Goal: Transaction & Acquisition: Purchase product/service

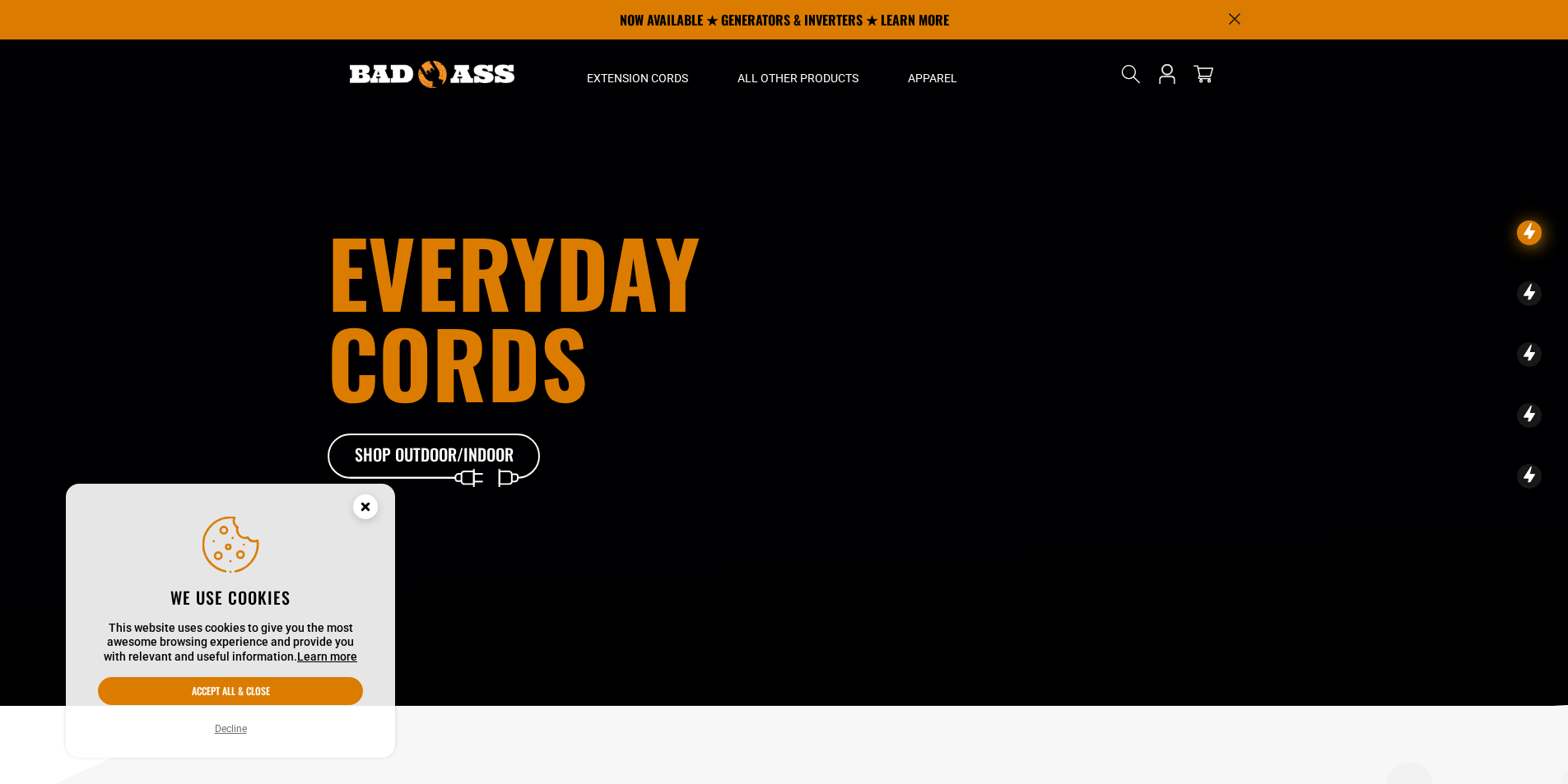
click at [370, 502] on circle "Cookie Consent" at bounding box center [365, 506] width 25 height 25
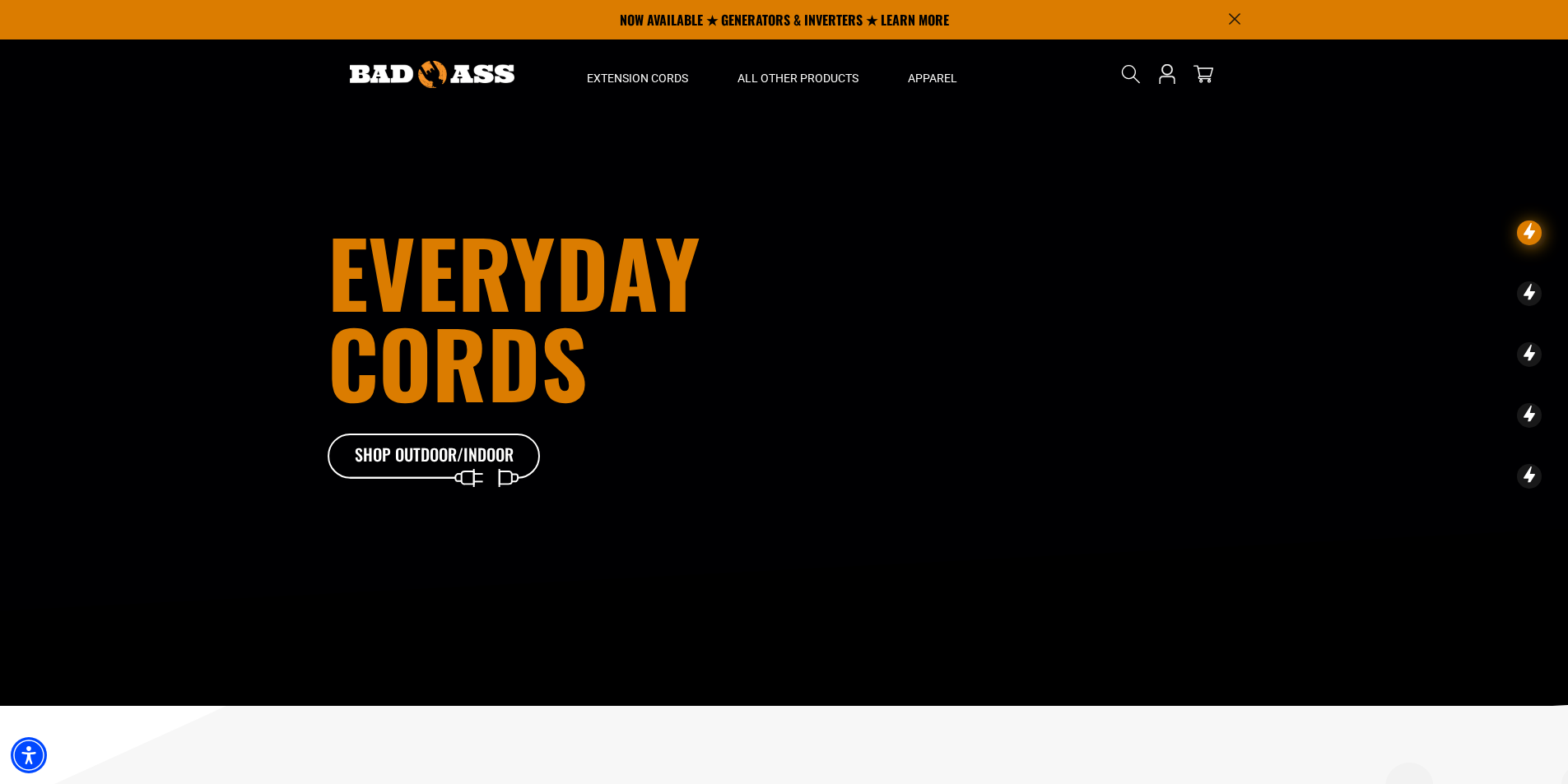
click at [1525, 245] on icon at bounding box center [1530, 232] width 25 height 25
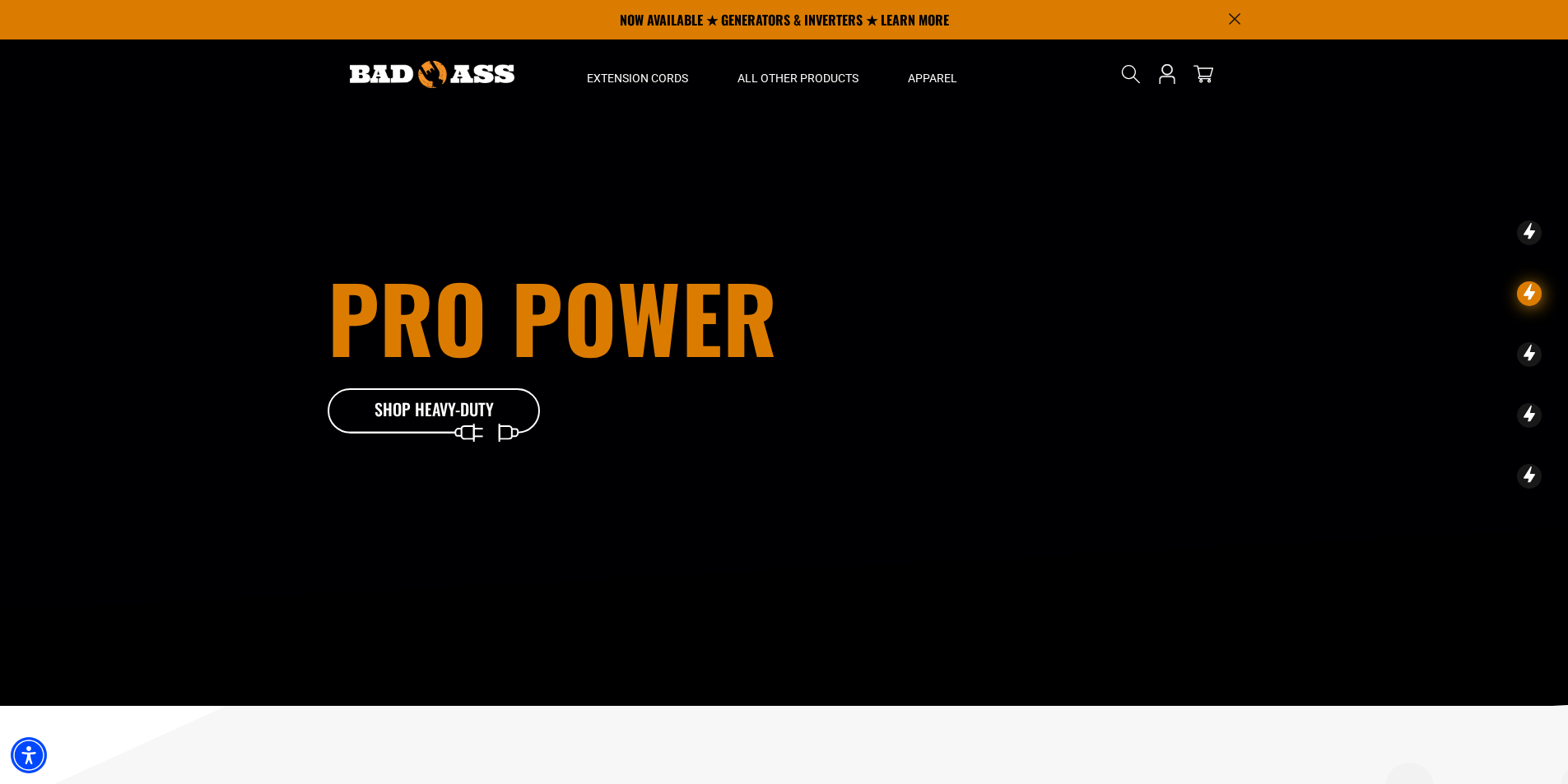
click at [1524, 245] on icon at bounding box center [1530, 232] width 25 height 25
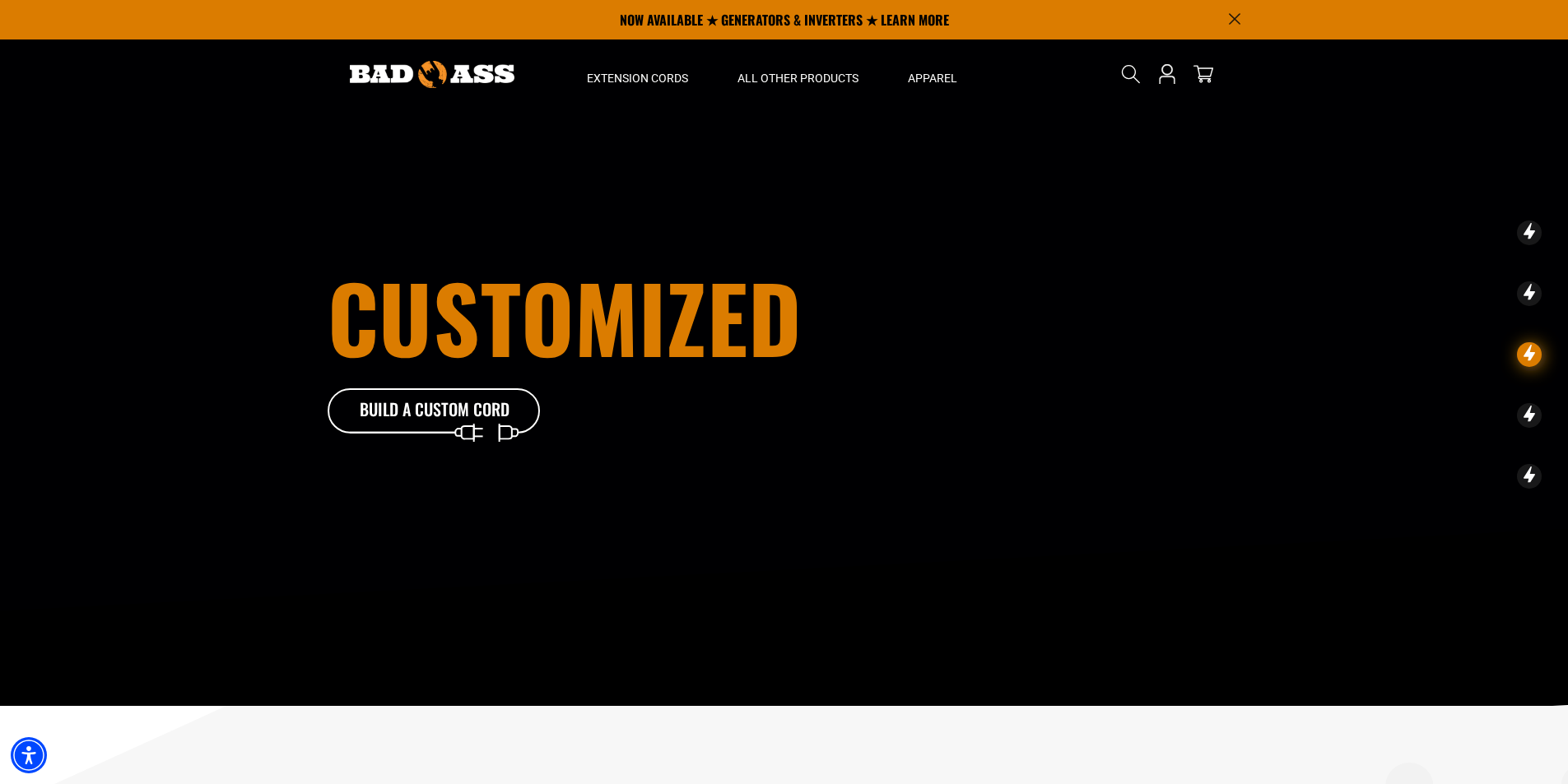
drag, startPoint x: 345, startPoint y: 291, endPoint x: 616, endPoint y: 297, distance: 271.1
click at [616, 297] on h1 "customized" at bounding box center [602, 317] width 549 height 90
click at [623, 297] on h1 "customized" at bounding box center [602, 317] width 549 height 90
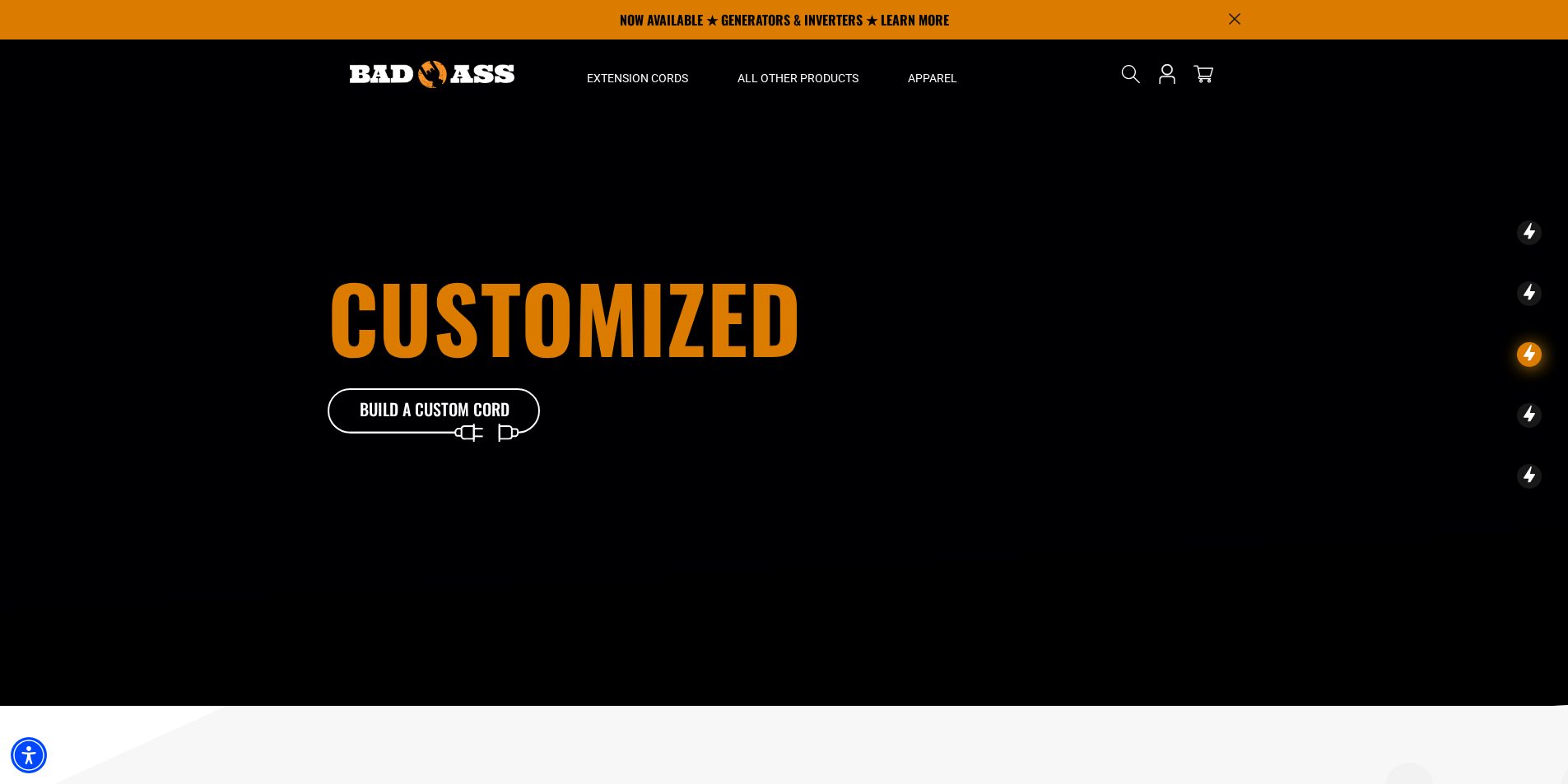
click at [607, 329] on h1 "customized" at bounding box center [602, 317] width 549 height 90
click at [608, 329] on h1 "customized" at bounding box center [602, 317] width 549 height 90
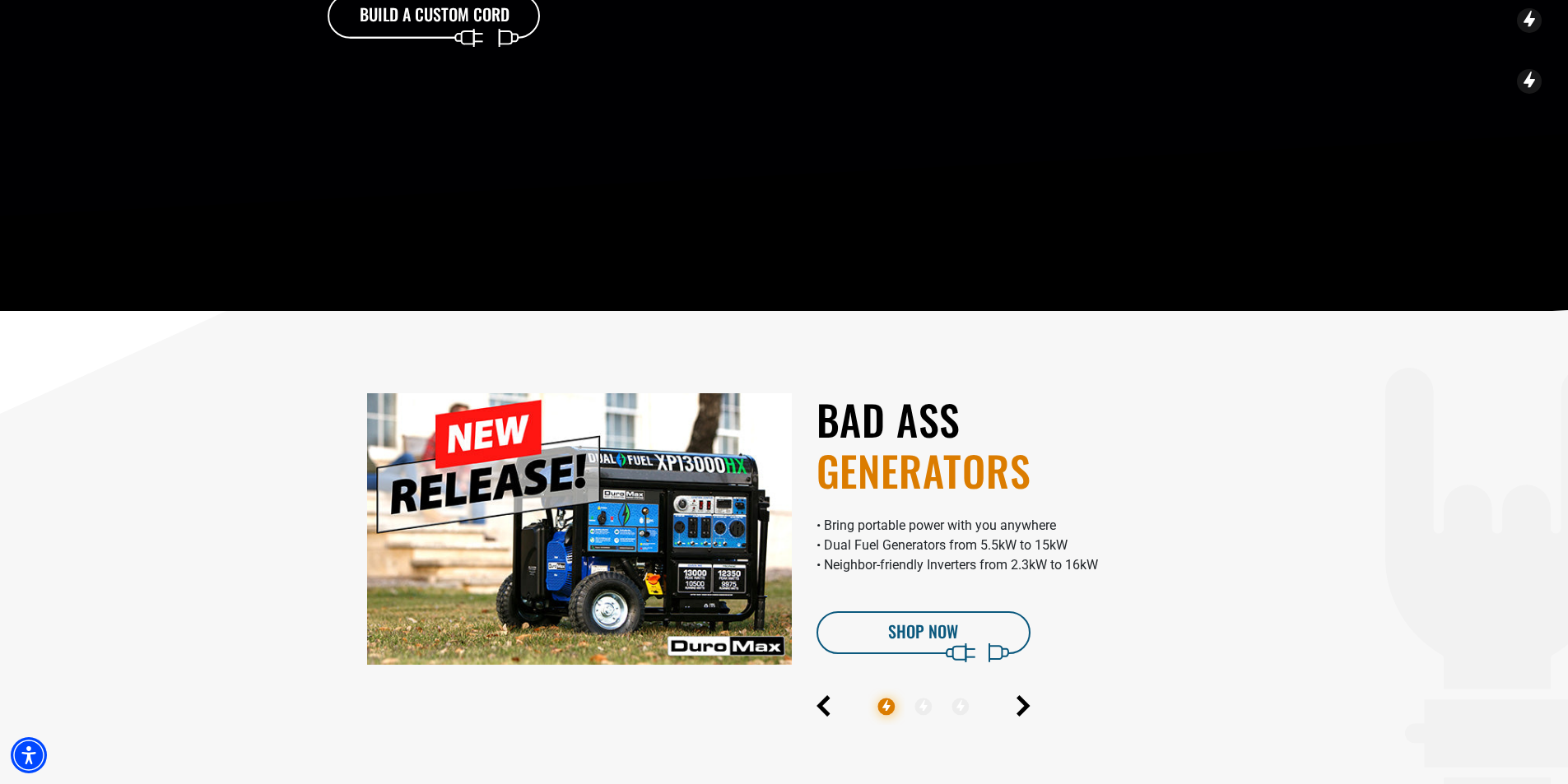
scroll to position [494, 0]
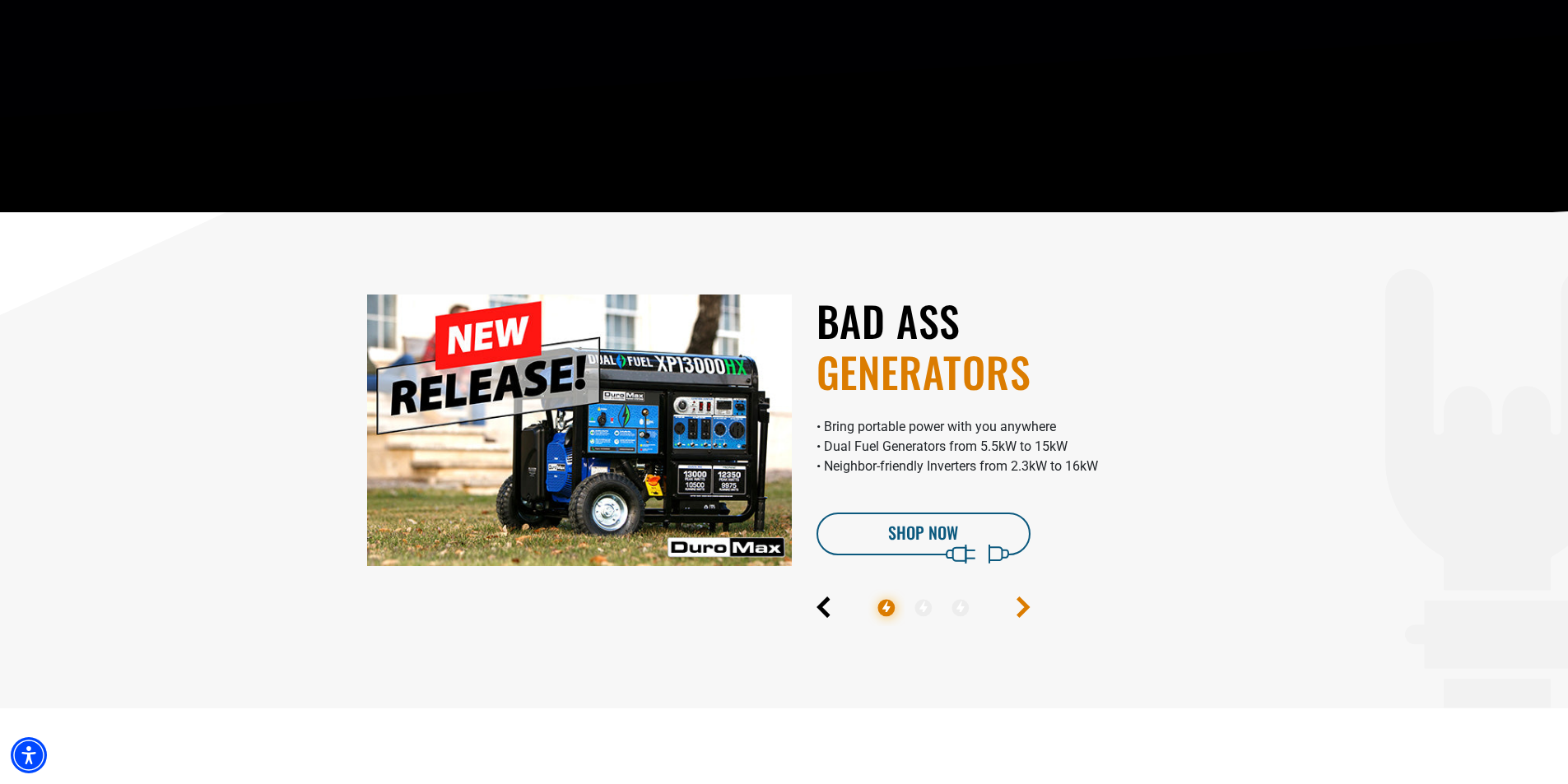
click at [1024, 602] on icon "Next" at bounding box center [1023, 607] width 9 height 19
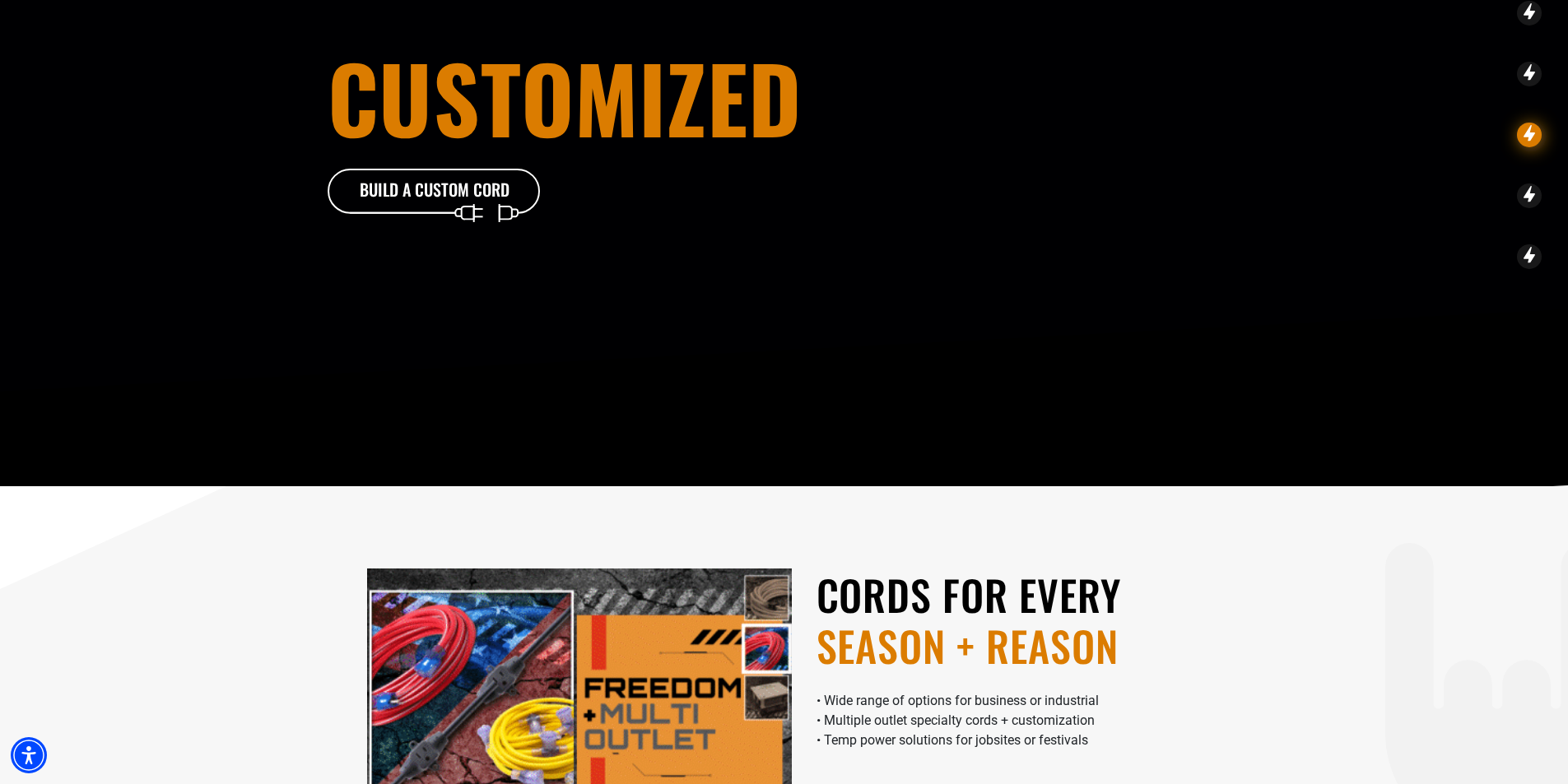
scroll to position [0, 0]
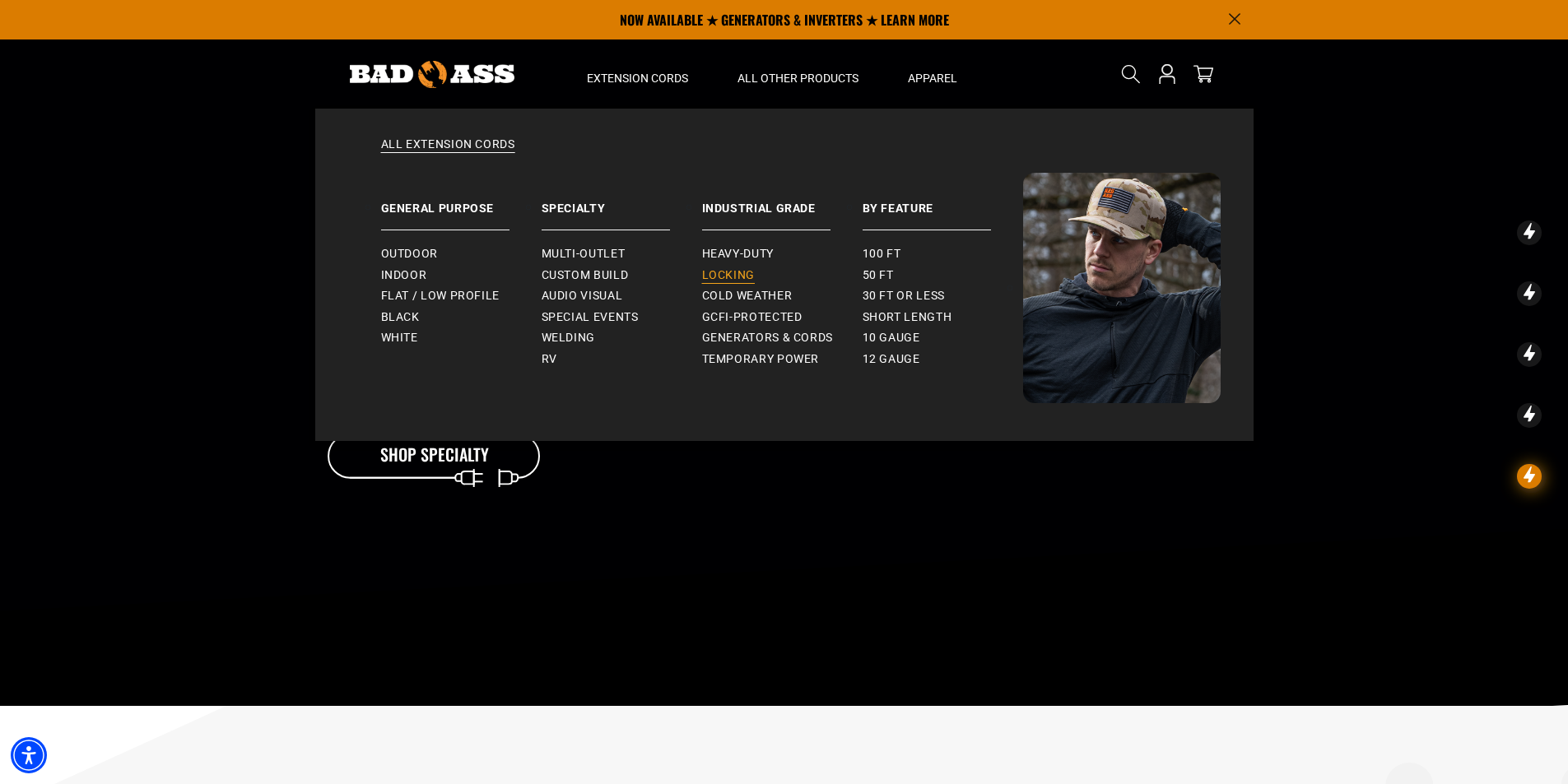
click at [725, 277] on span "Locking" at bounding box center [729, 275] width 53 height 14
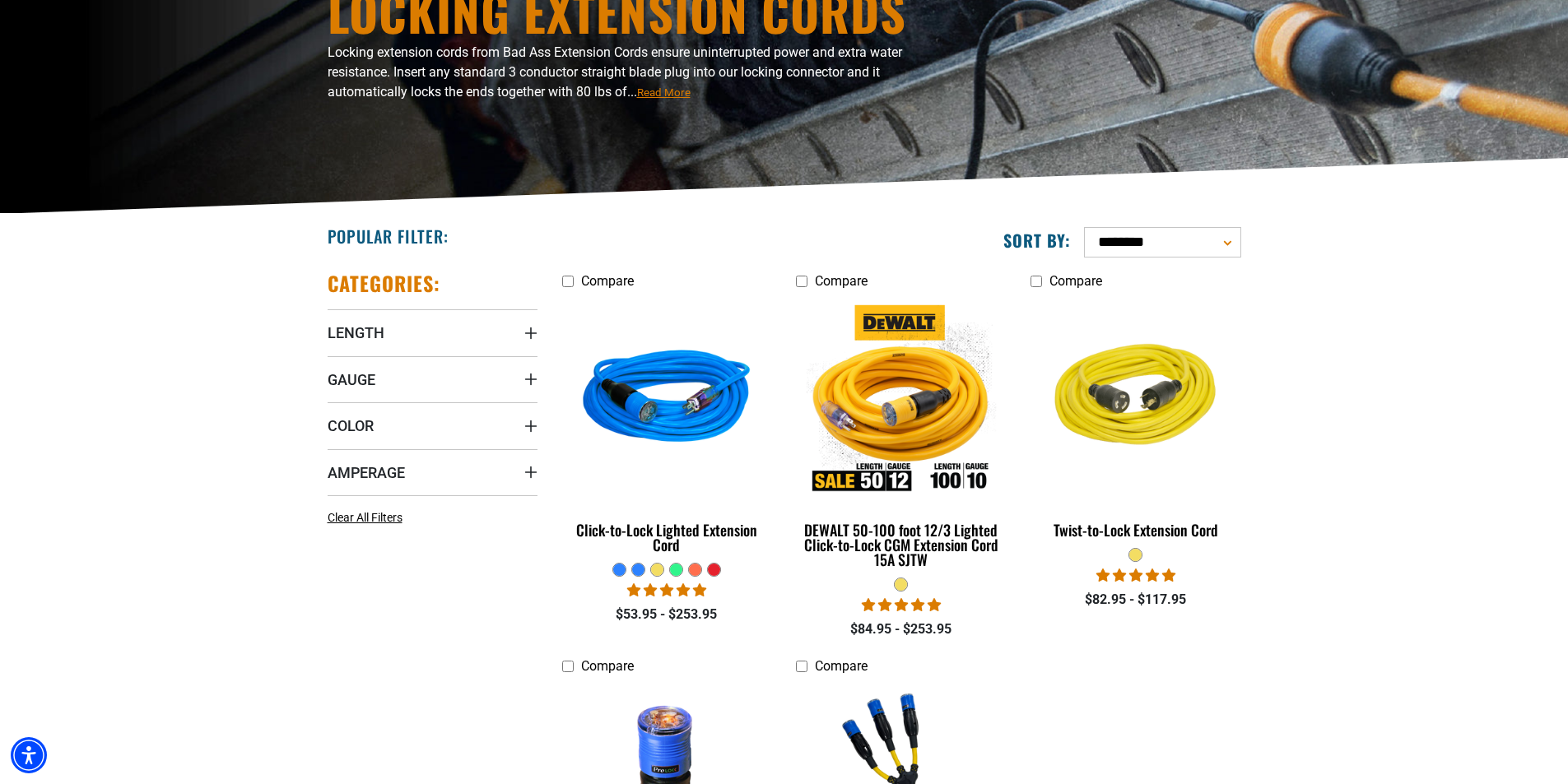
scroll to position [329, 0]
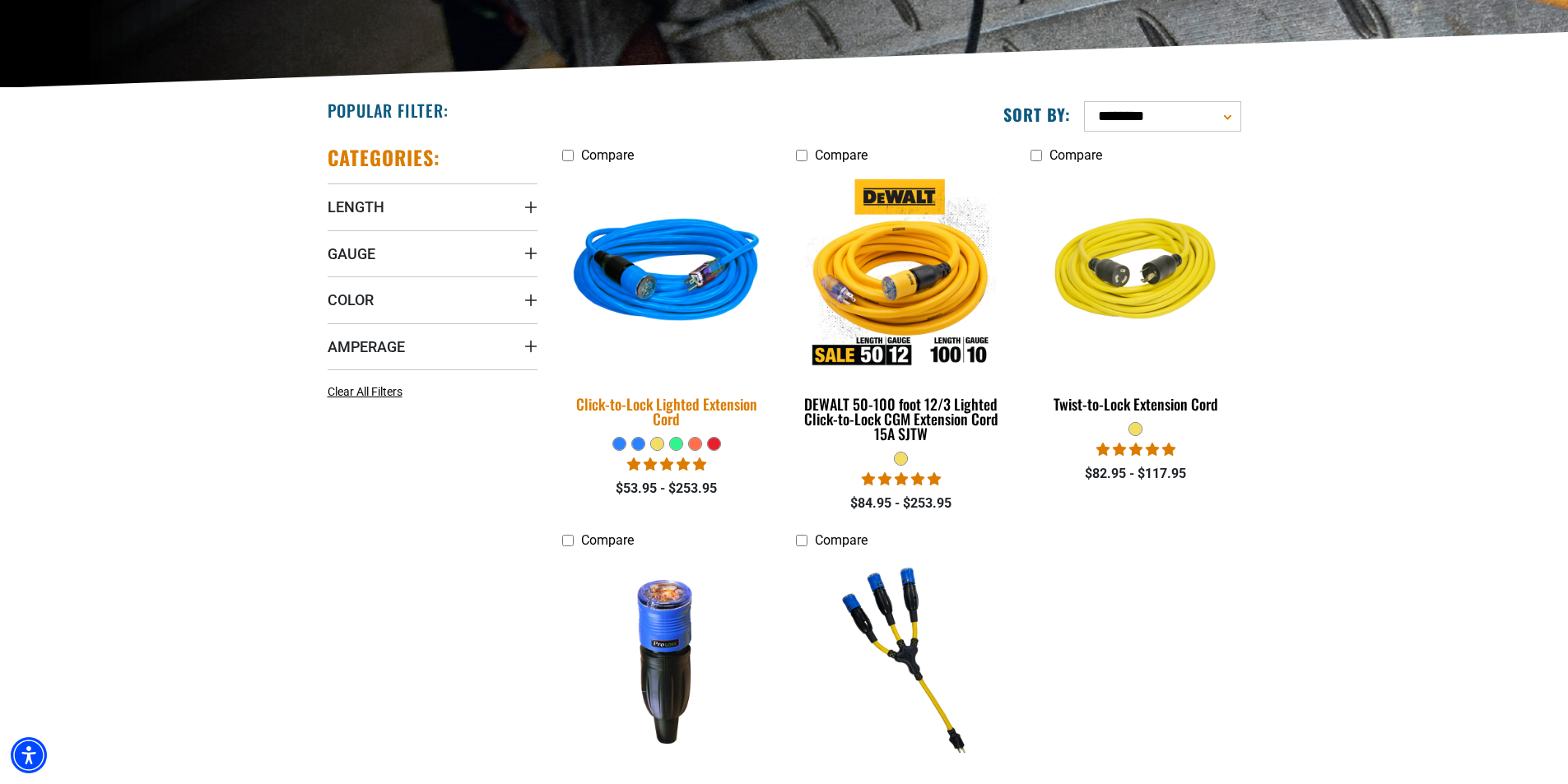
click at [685, 412] on div "Click-to-Lock Lighted Extension Cord" at bounding box center [667, 411] width 210 height 30
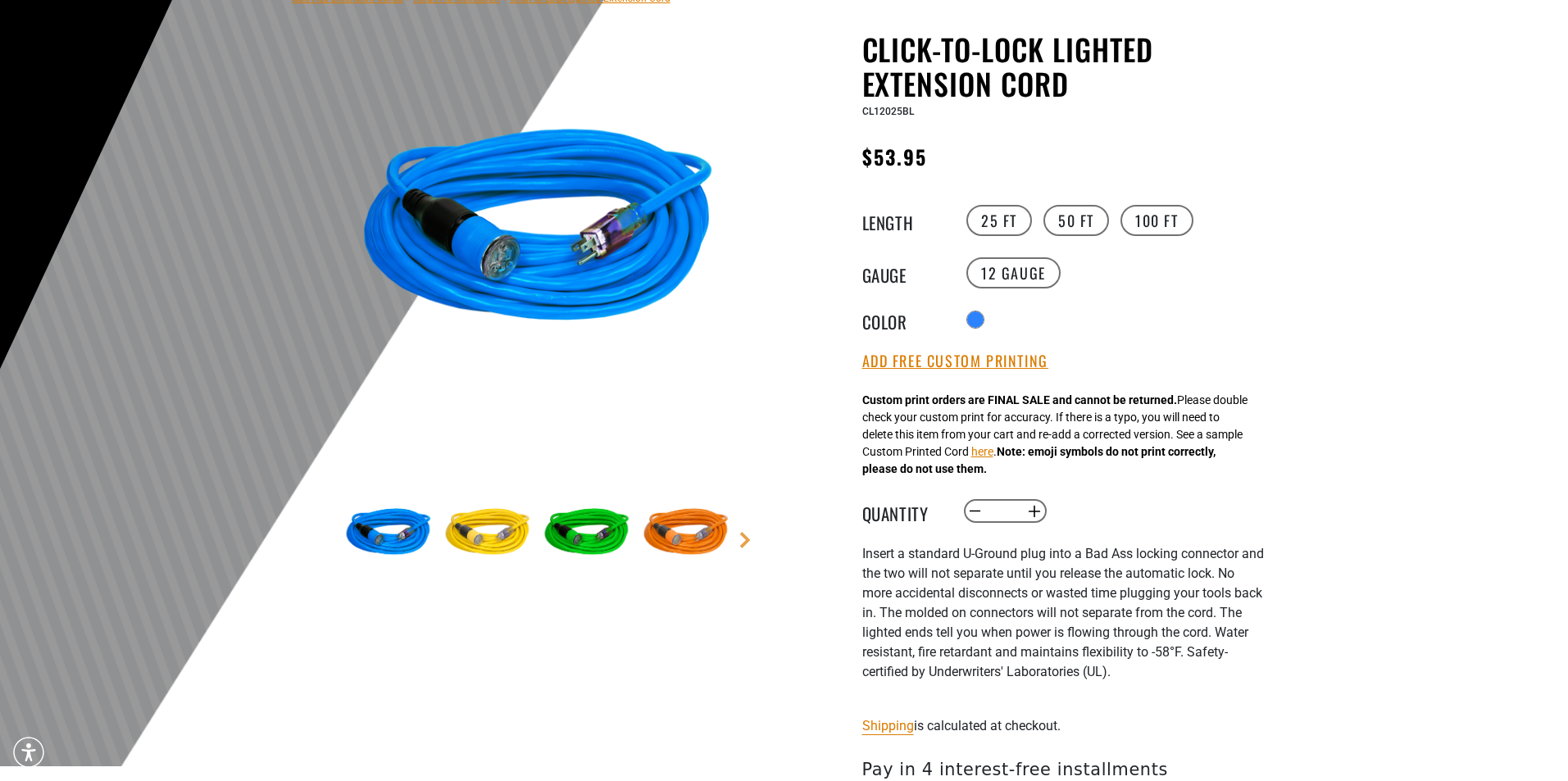
scroll to position [164, 0]
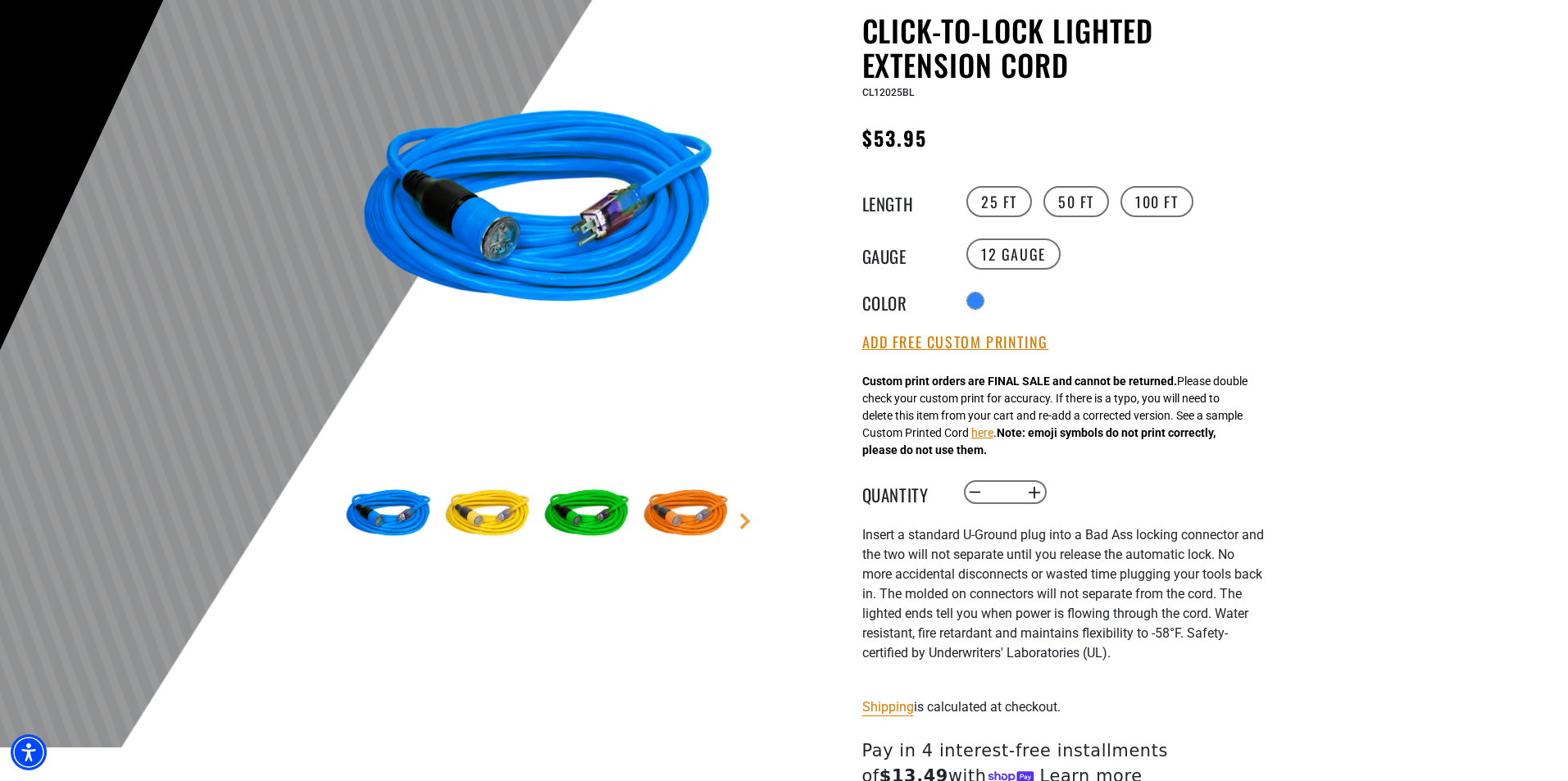
click at [504, 504] on img at bounding box center [488, 515] width 95 height 95
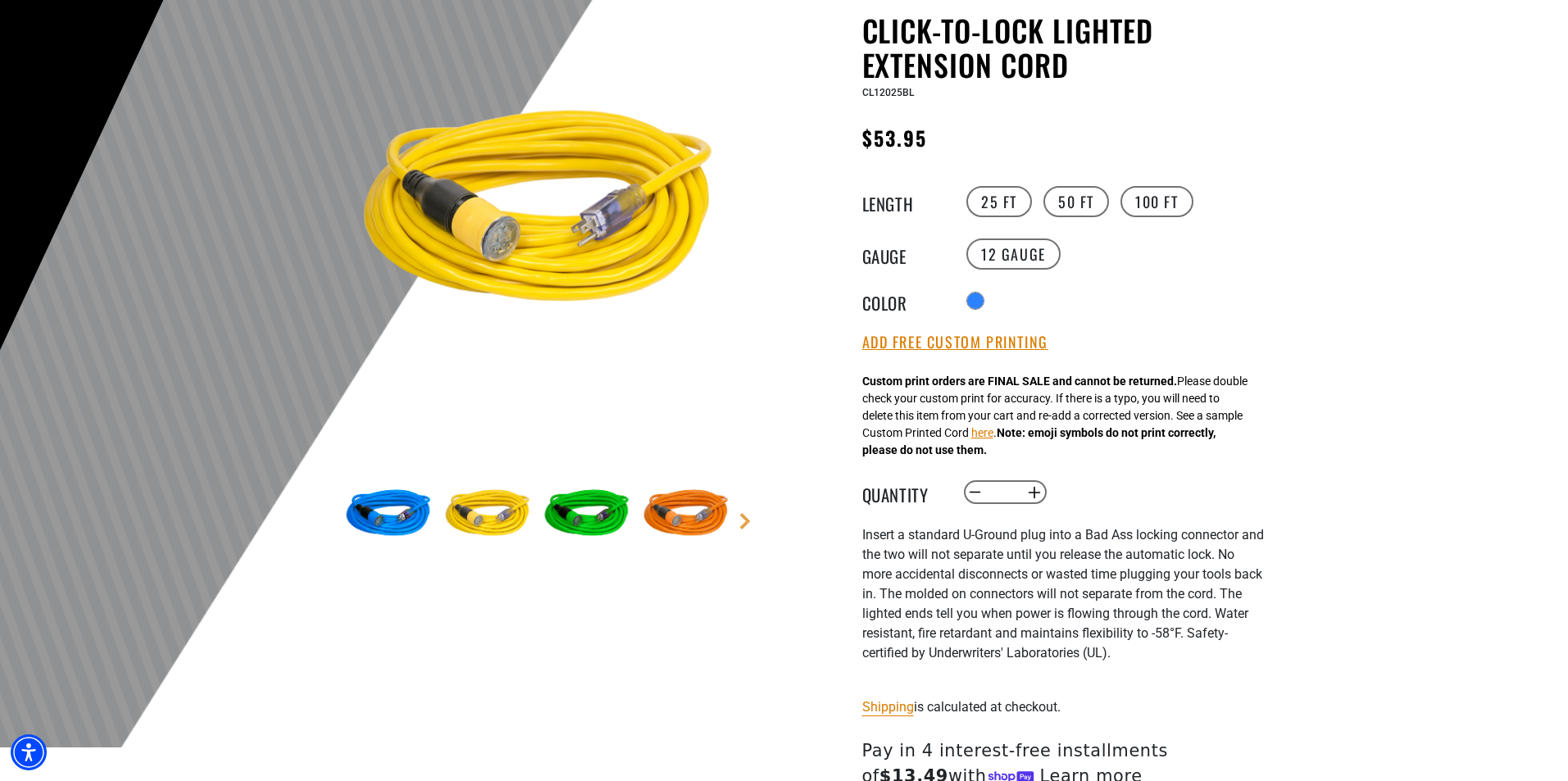
click at [605, 508] on img at bounding box center [587, 515] width 95 height 95
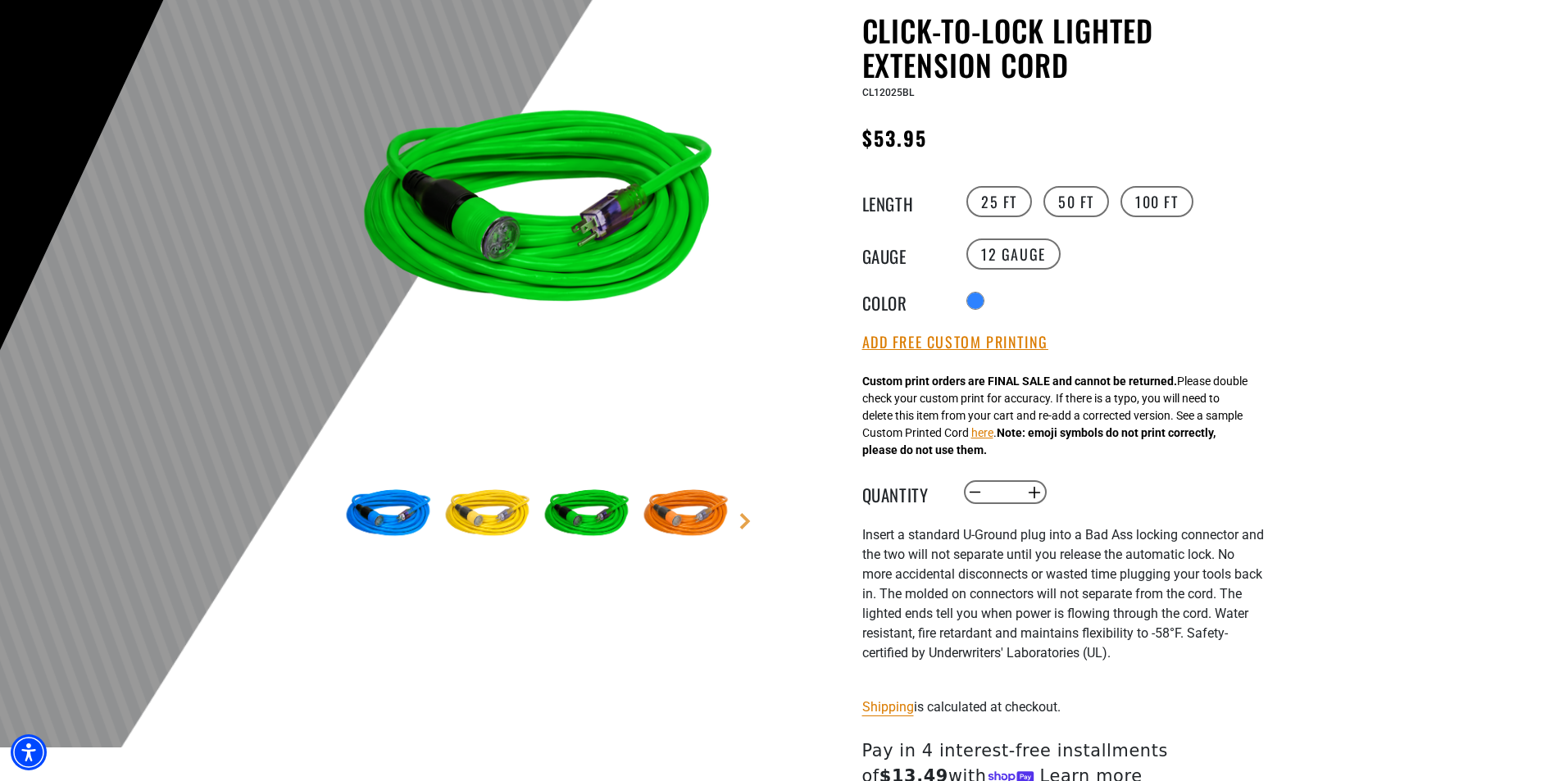
click at [709, 520] on img at bounding box center [686, 515] width 95 height 95
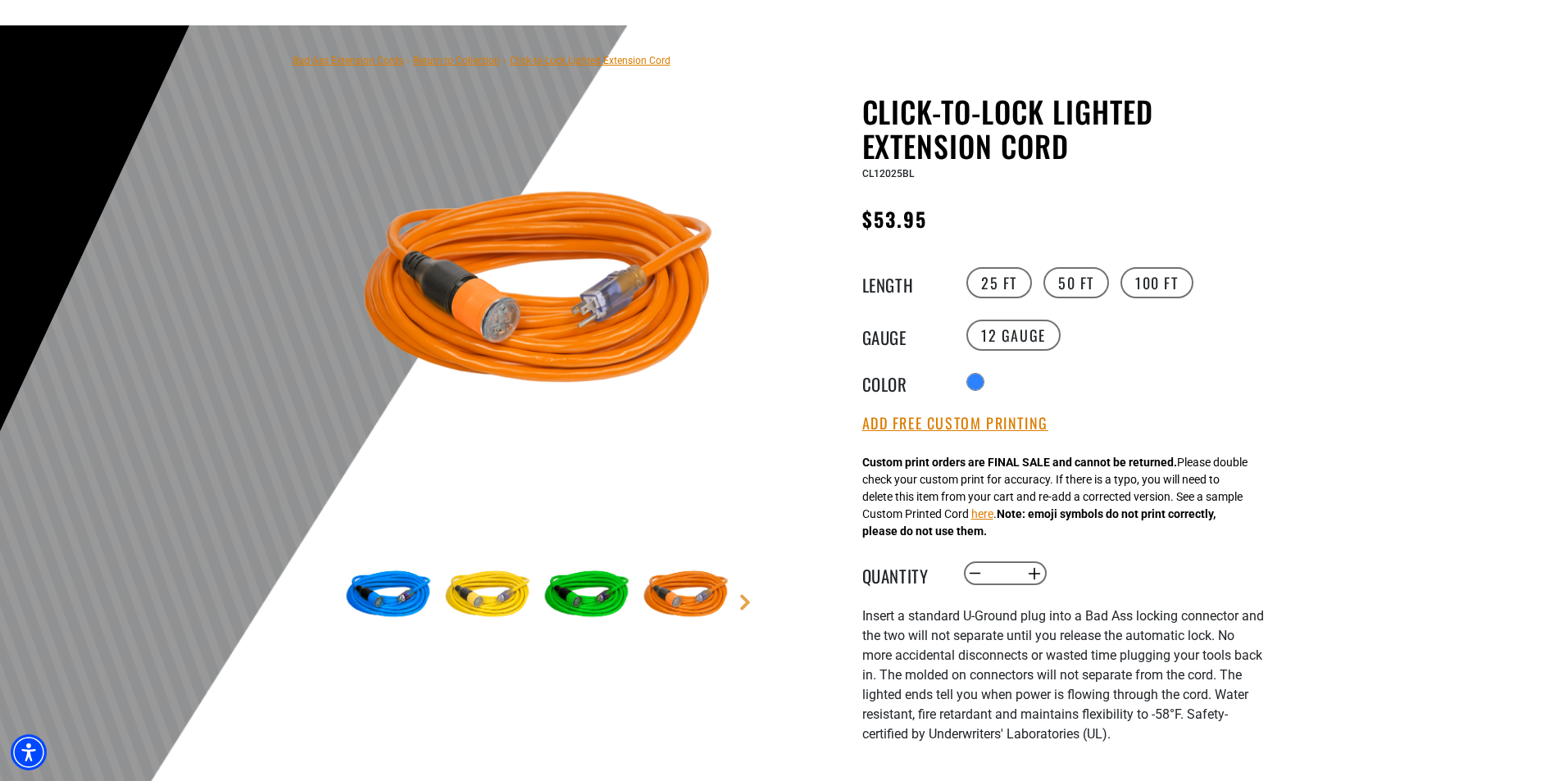
scroll to position [0, 0]
